Goal: Transaction & Acquisition: Purchase product/service

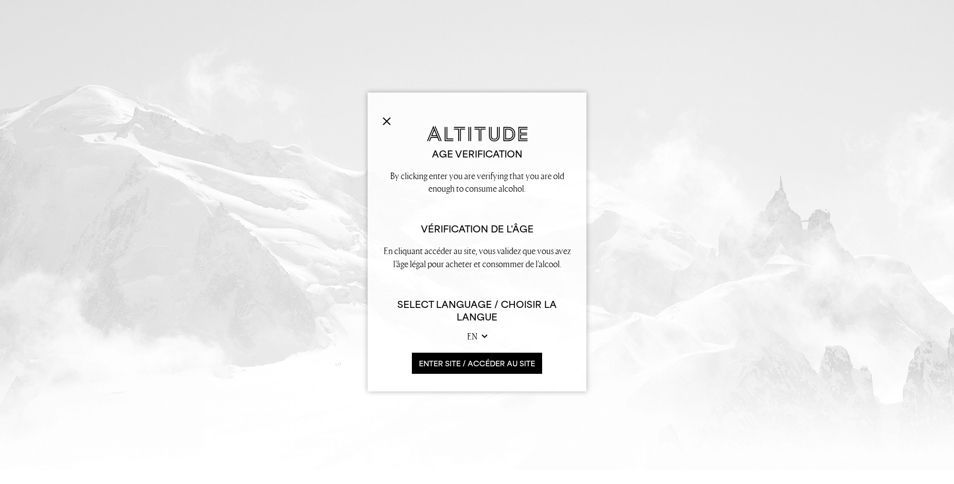
click at [387, 123] on img at bounding box center [387, 121] width 8 height 8
click at [505, 362] on button "ENTER SITE / accéder au site" at bounding box center [477, 364] width 130 height 22
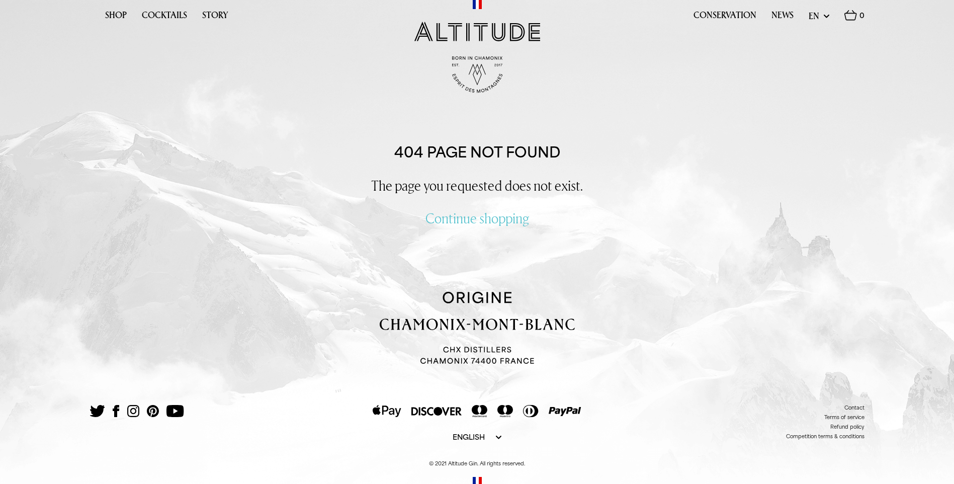
click at [99, 16] on nav "Shop Cocktails Story" at bounding box center [247, 17] width 314 height 18
click at [113, 16] on link "Shop" at bounding box center [116, 18] width 22 height 16
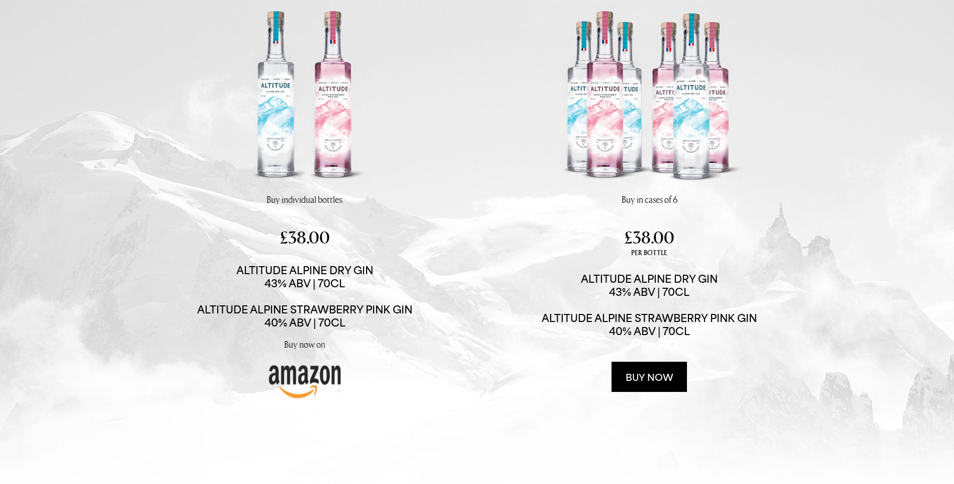
scroll to position [151, 0]
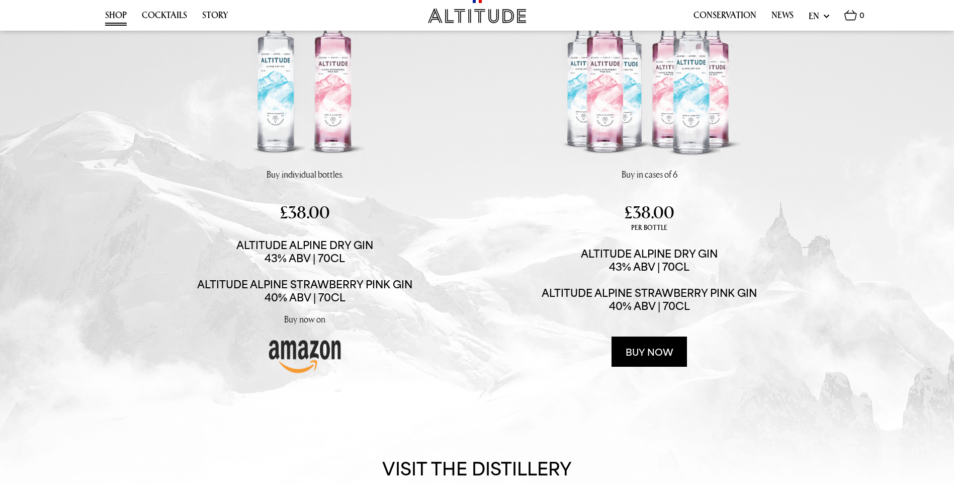
click at [271, 91] on img at bounding box center [304, 72] width 191 height 191
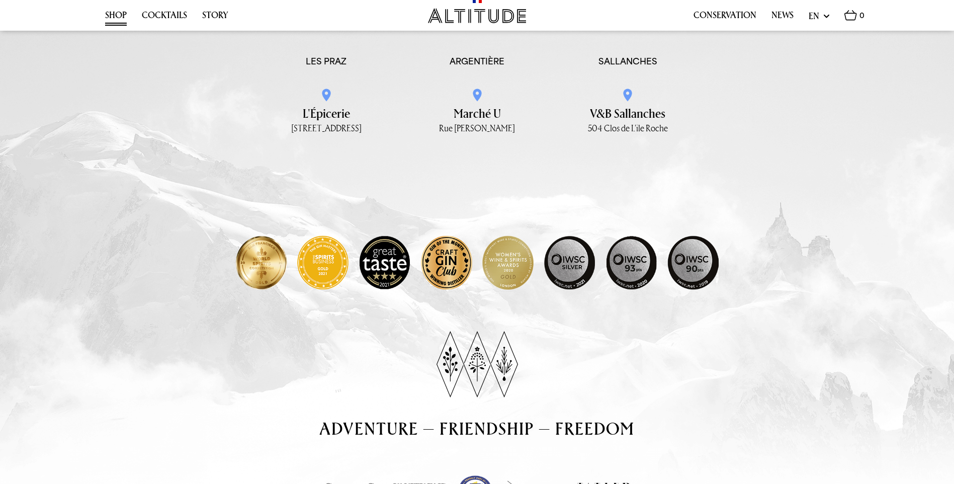
scroll to position [1951, 0]
